Goal: Contribute content: Contribute content

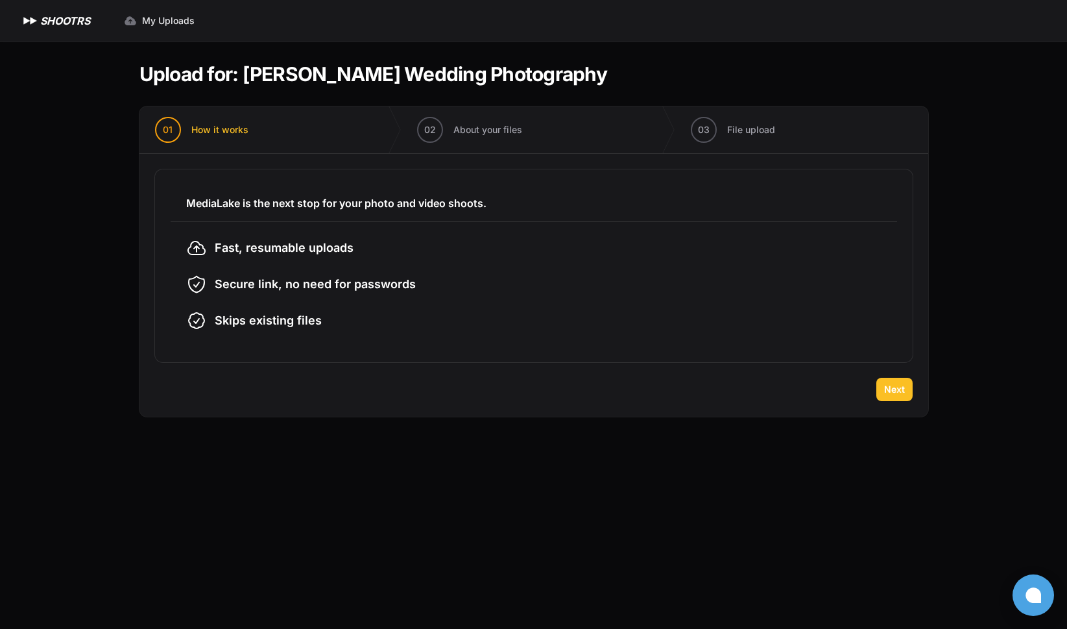
click at [886, 389] on span "Next" at bounding box center [894, 389] width 21 height 13
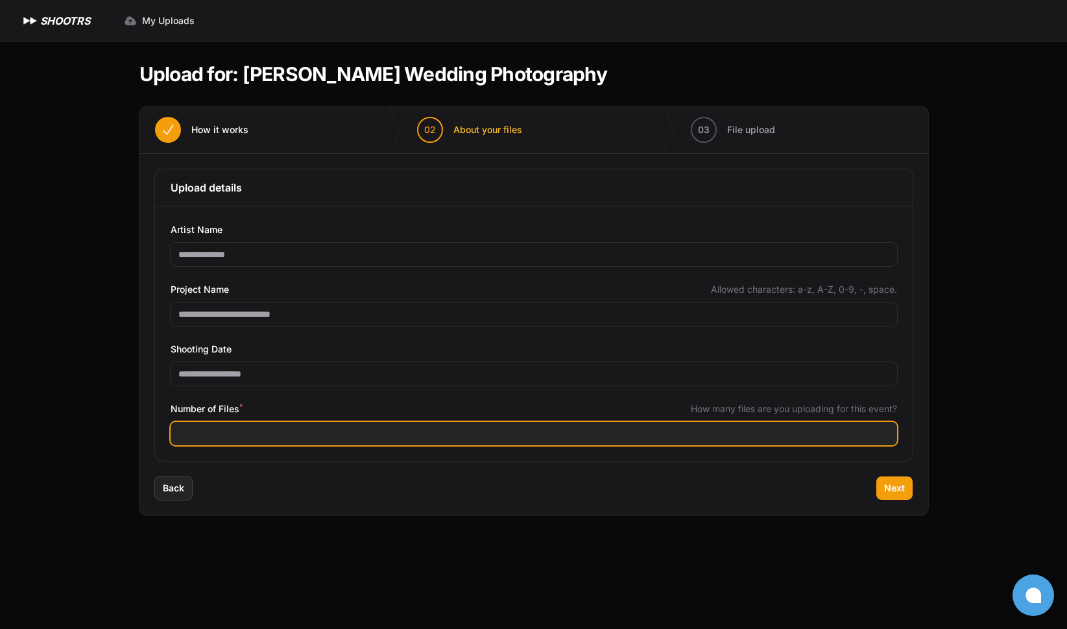
click at [641, 438] on input "Number of Files *" at bounding box center [534, 433] width 727 height 23
type input "****"
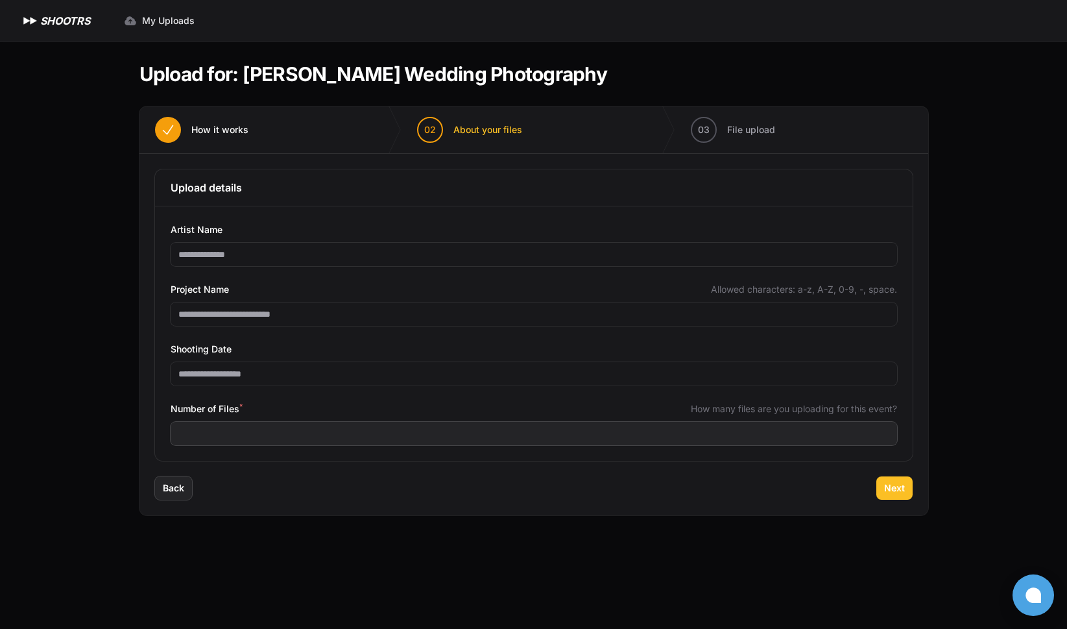
click at [894, 486] on span "Next" at bounding box center [894, 487] width 21 height 13
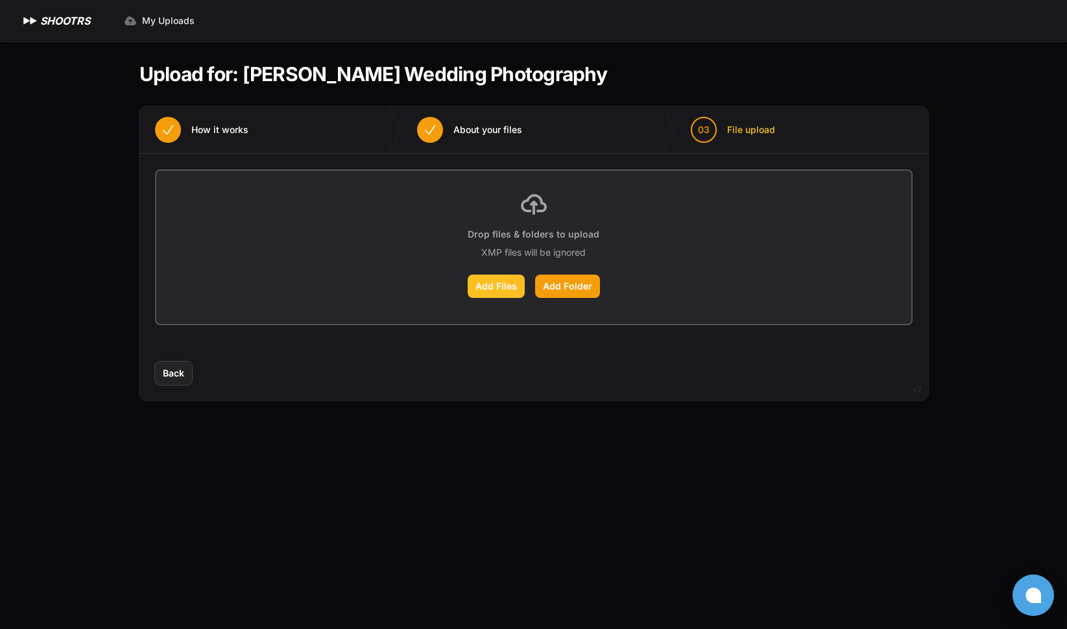
click at [498, 289] on label "Add Files" at bounding box center [496, 285] width 57 height 23
click at [0, 0] on input "Add Files" at bounding box center [0, 0] width 0 height 0
